Goal: Navigation & Orientation: Find specific page/section

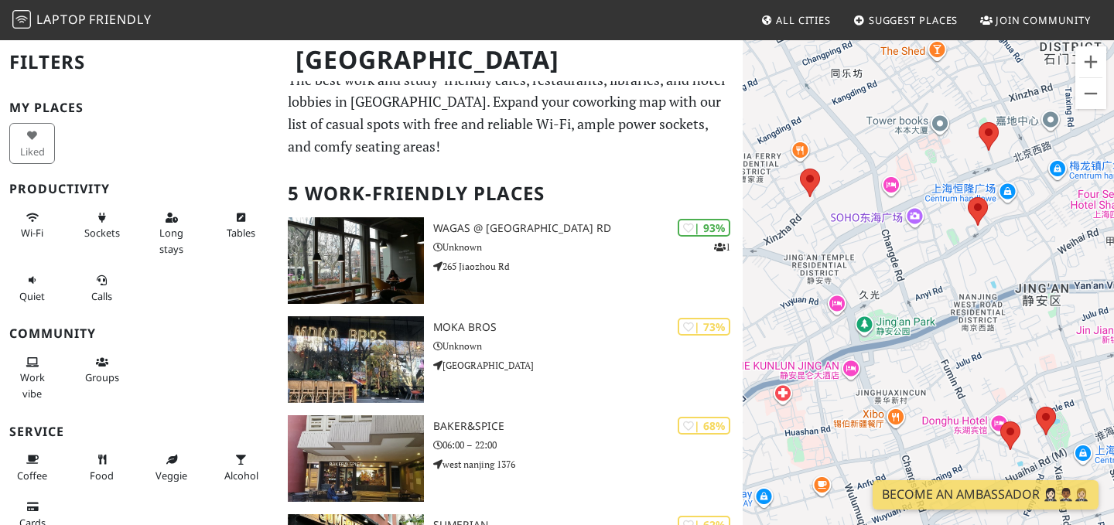
scroll to position [18, 0]
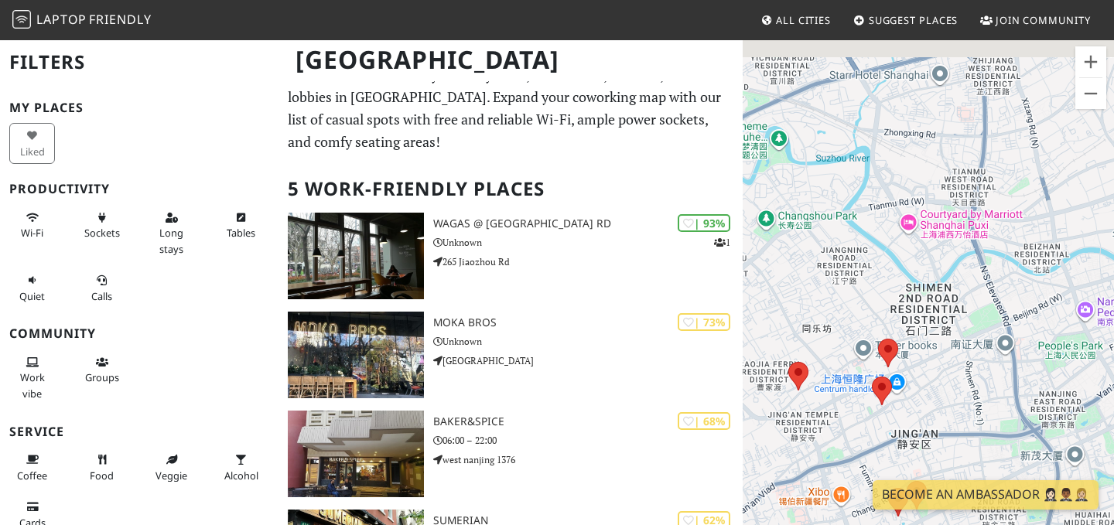
drag, startPoint x: 966, startPoint y: 281, endPoint x: 839, endPoint y: 463, distance: 222.3
click at [839, 463] on div at bounding box center [927, 301] width 371 height 525
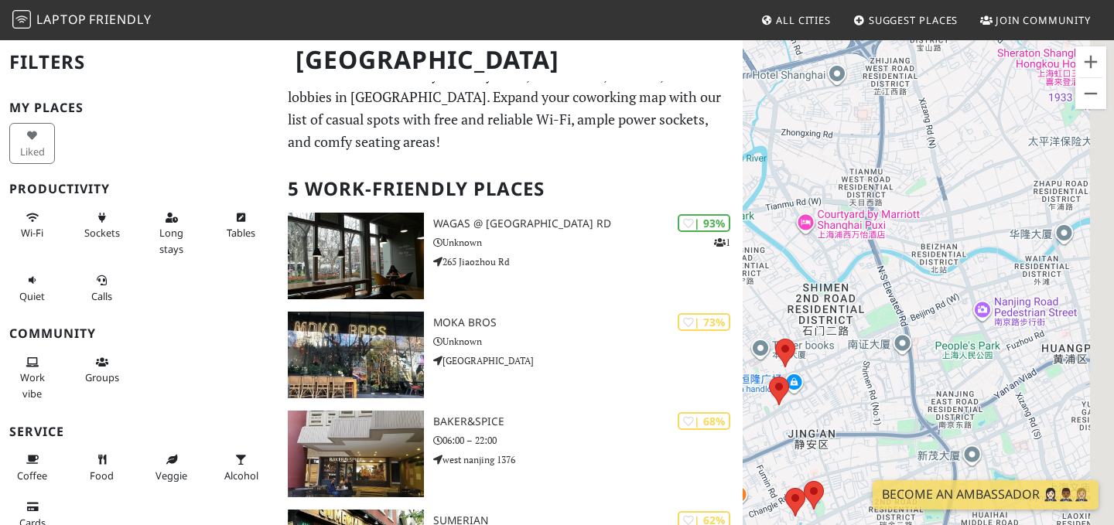
drag, startPoint x: 951, startPoint y: 346, endPoint x: 834, endPoint y: 346, distance: 116.8
click at [834, 346] on div at bounding box center [927, 301] width 371 height 525
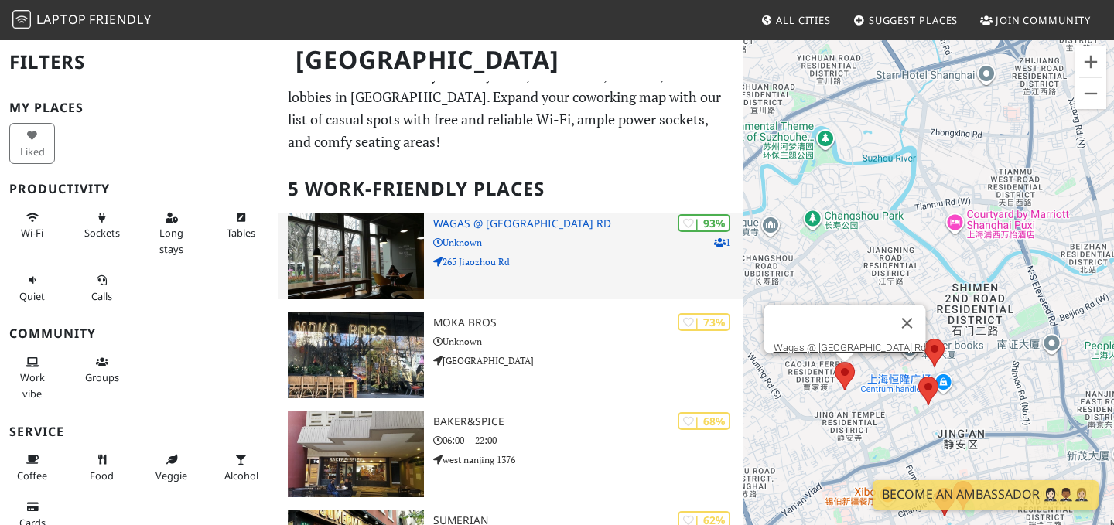
click at [538, 240] on p "Unknown" at bounding box center [587, 242] width 309 height 15
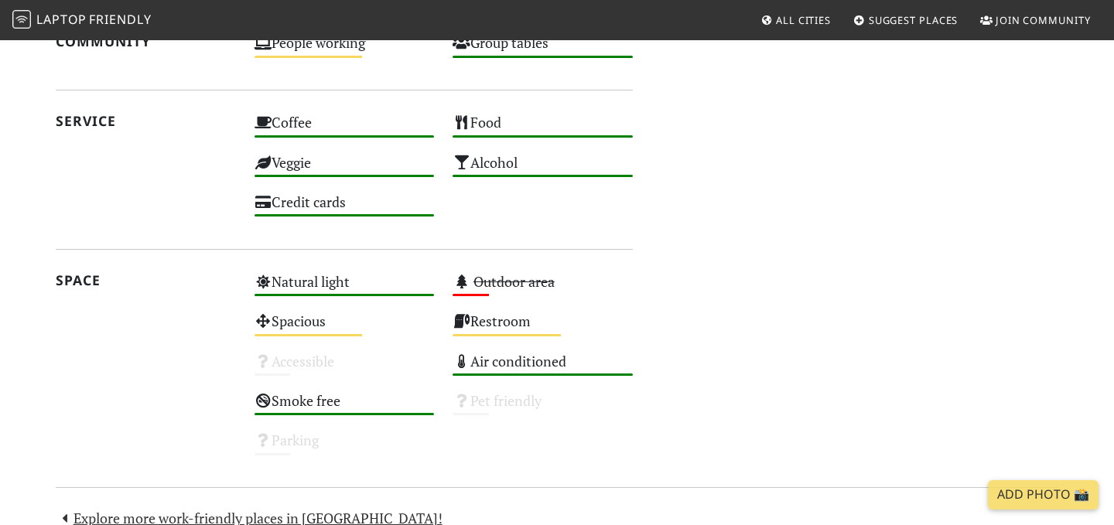
scroll to position [764, 0]
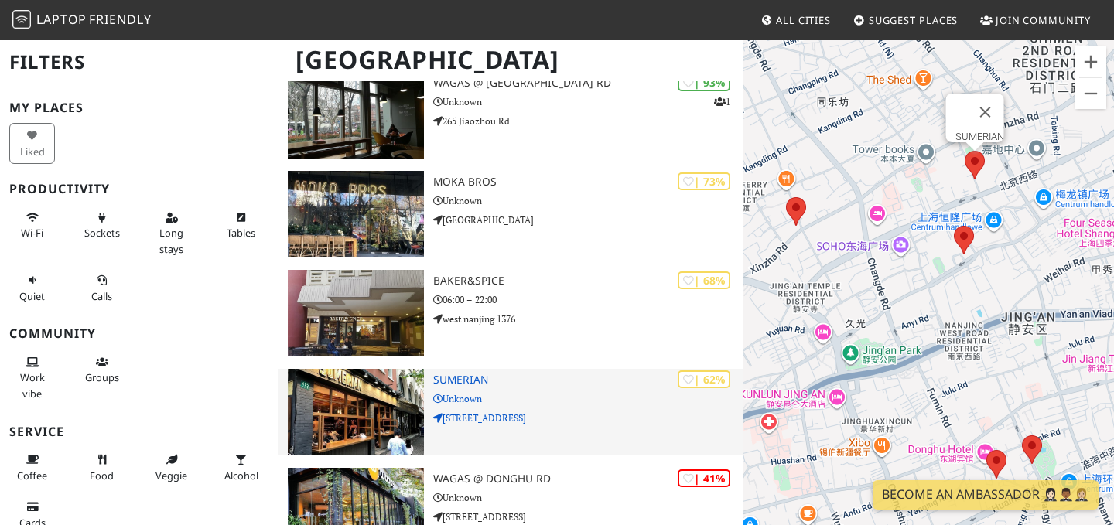
scroll to position [156, 0]
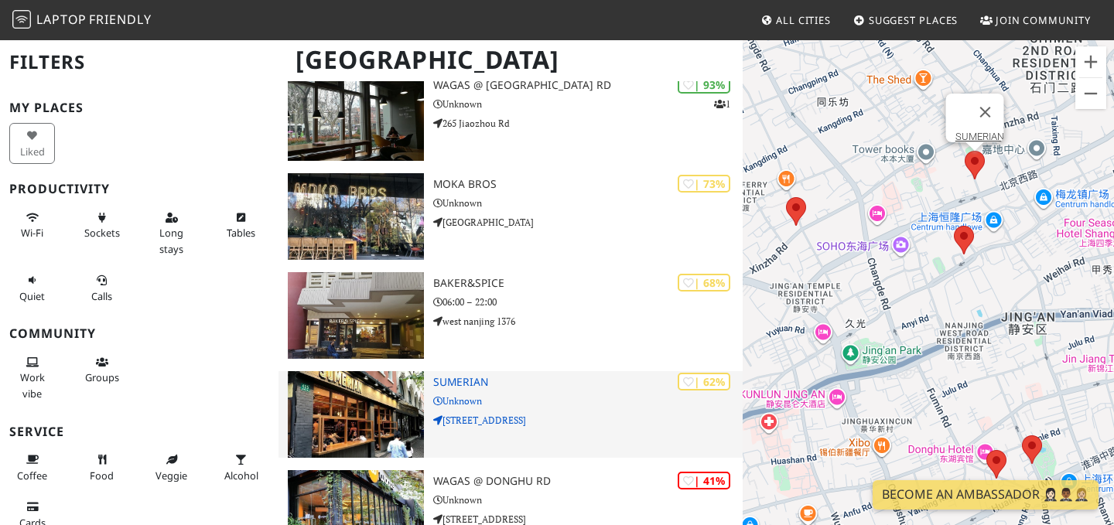
click at [548, 428] on div "| 62% SUMERIAN Unknown [STREET_ADDRESS]" at bounding box center [587, 414] width 309 height 87
